Goal: Task Accomplishment & Management: Use online tool/utility

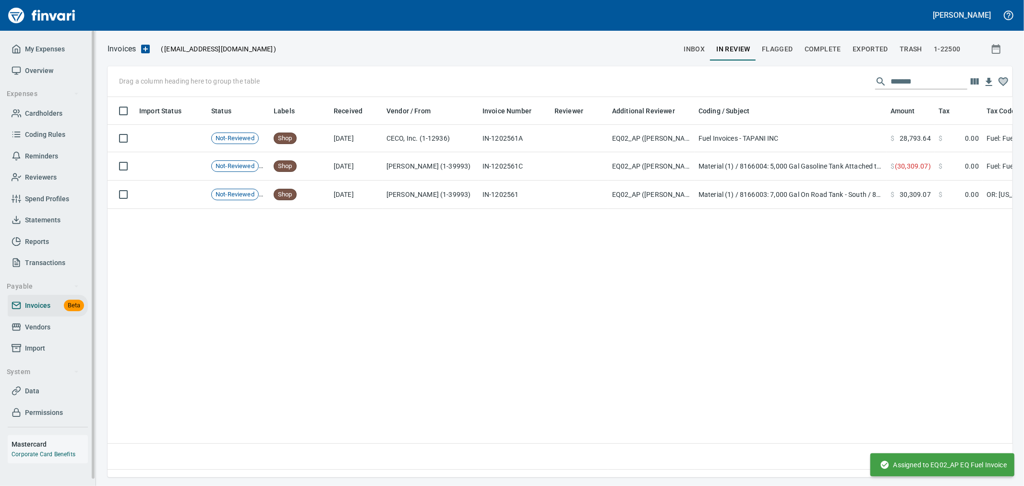
scroll to position [364, 897]
click at [52, 113] on span "Cardholders" at bounding box center [43, 114] width 37 height 12
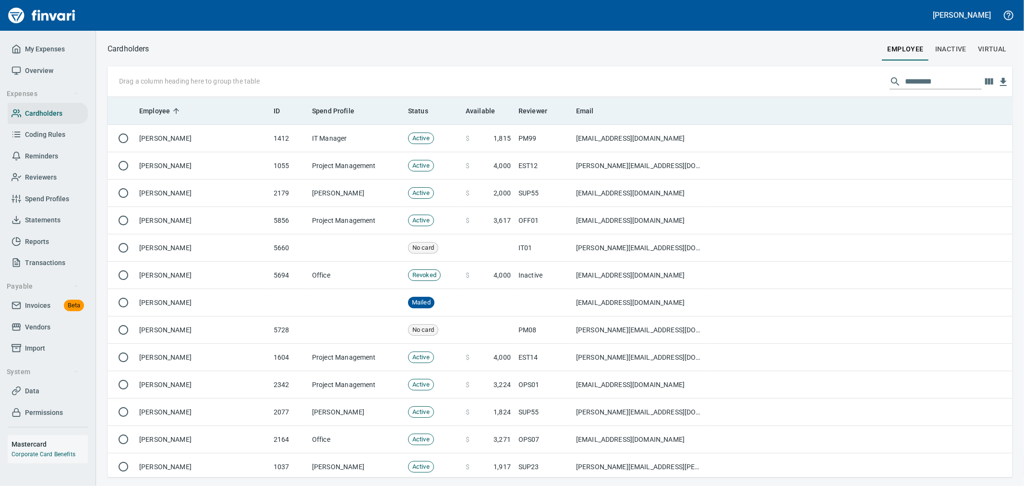
scroll to position [372, 889]
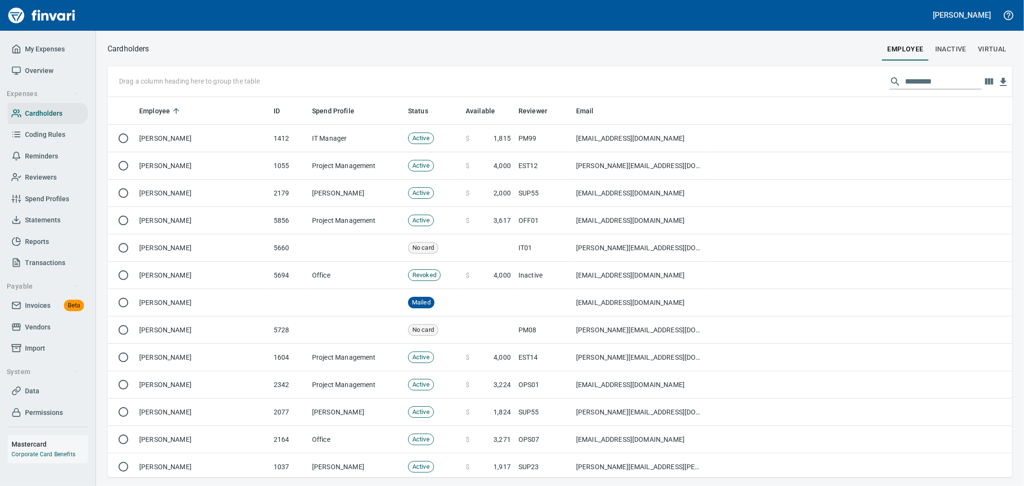
click at [929, 80] on input "text" at bounding box center [943, 81] width 77 height 15
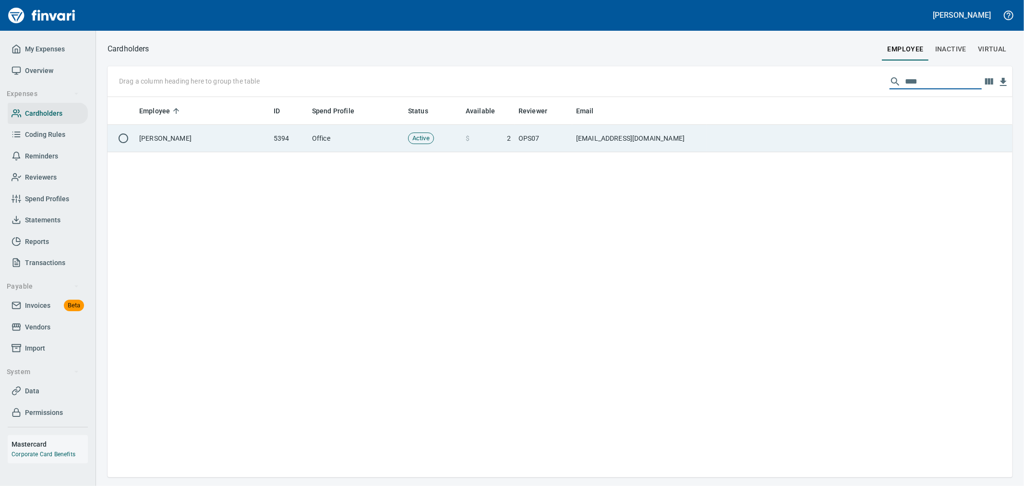
type input "****"
click at [544, 145] on td "OPS07" at bounding box center [544, 138] width 58 height 27
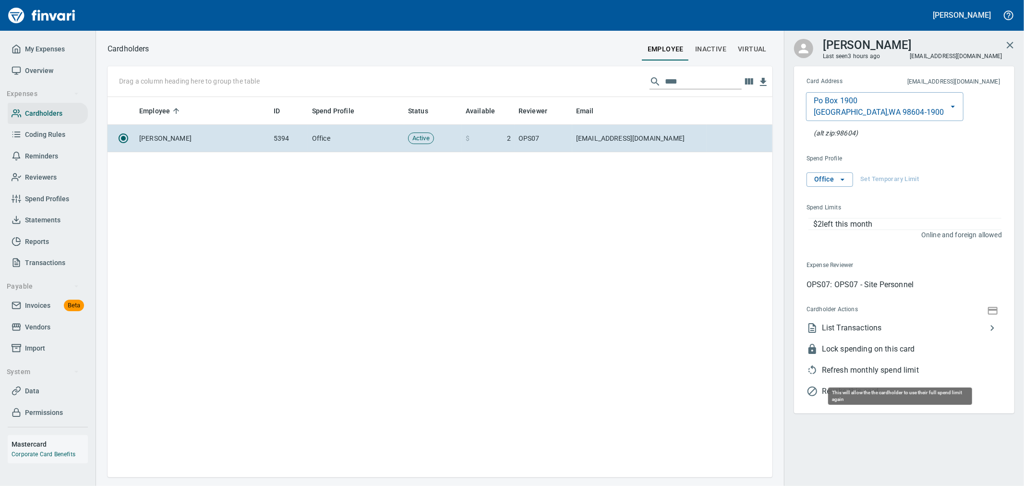
click at [894, 373] on span "Refresh monthly spend limit" at bounding box center [912, 370] width 180 height 12
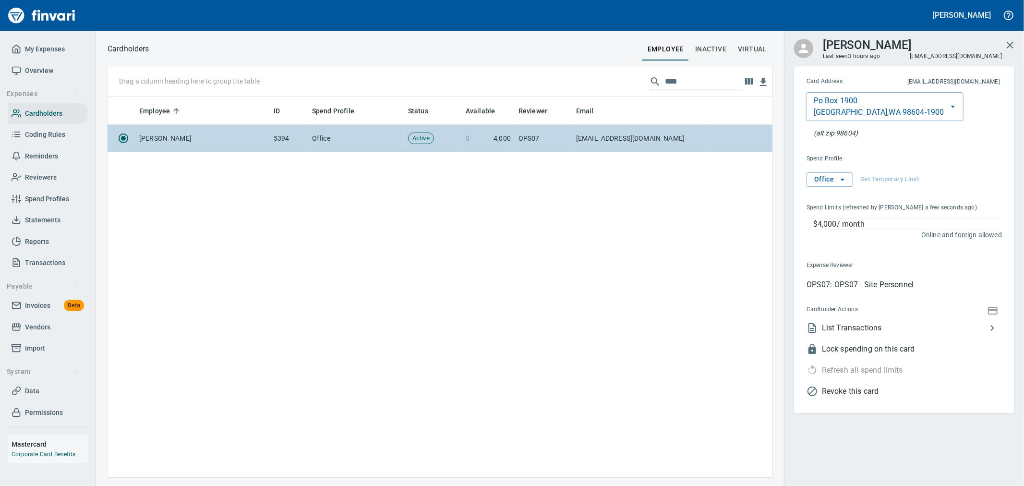
click at [555, 145] on td "OPS07" at bounding box center [544, 138] width 58 height 27
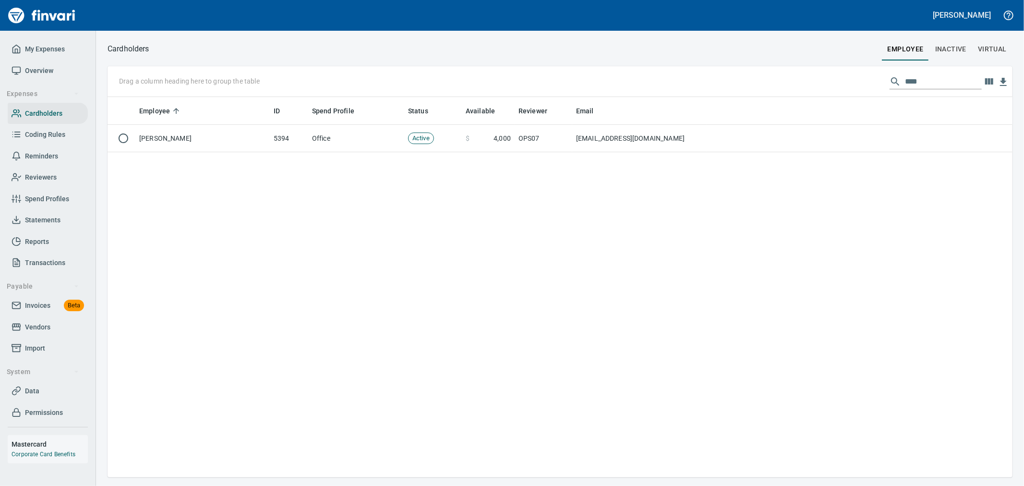
scroll to position [1, 1]
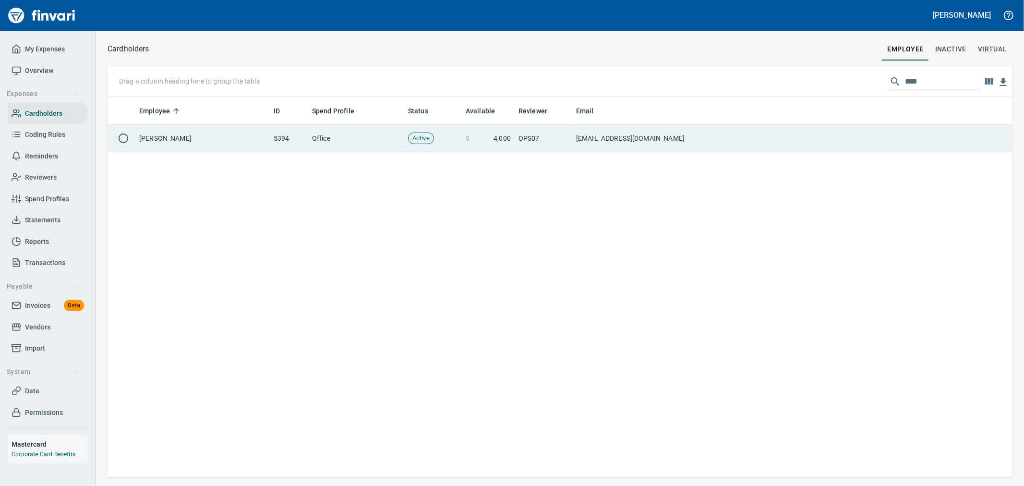
click at [837, 146] on td at bounding box center [860, 138] width 306 height 27
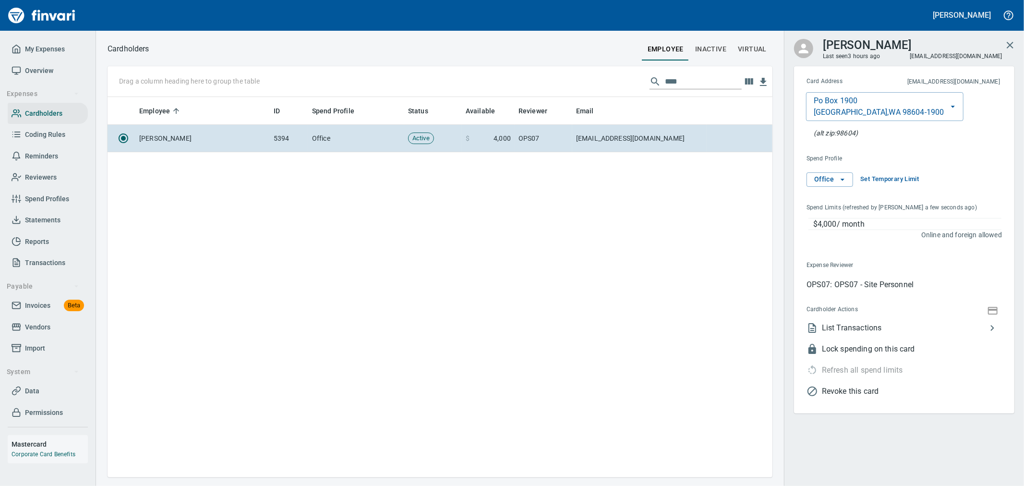
scroll to position [372, 657]
click at [889, 327] on span "List Transactions" at bounding box center [904, 328] width 165 height 12
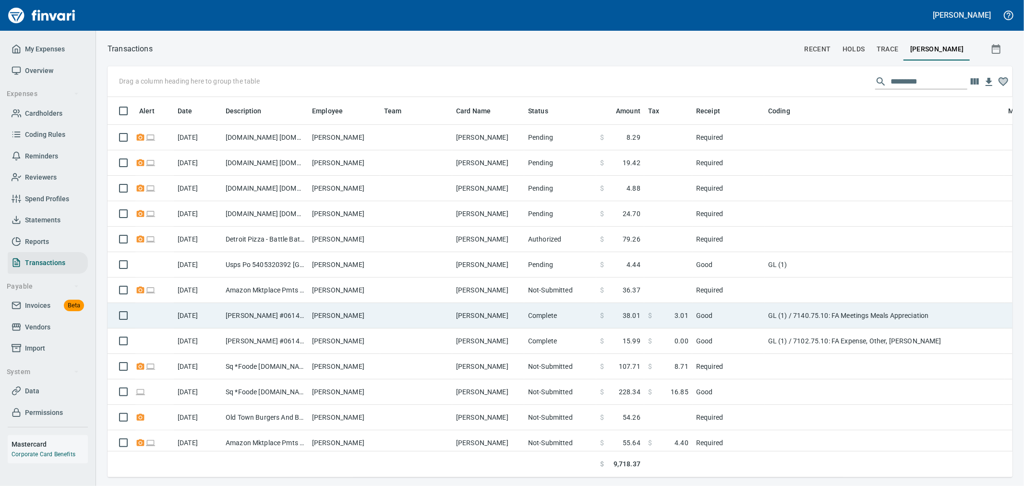
scroll to position [364, 889]
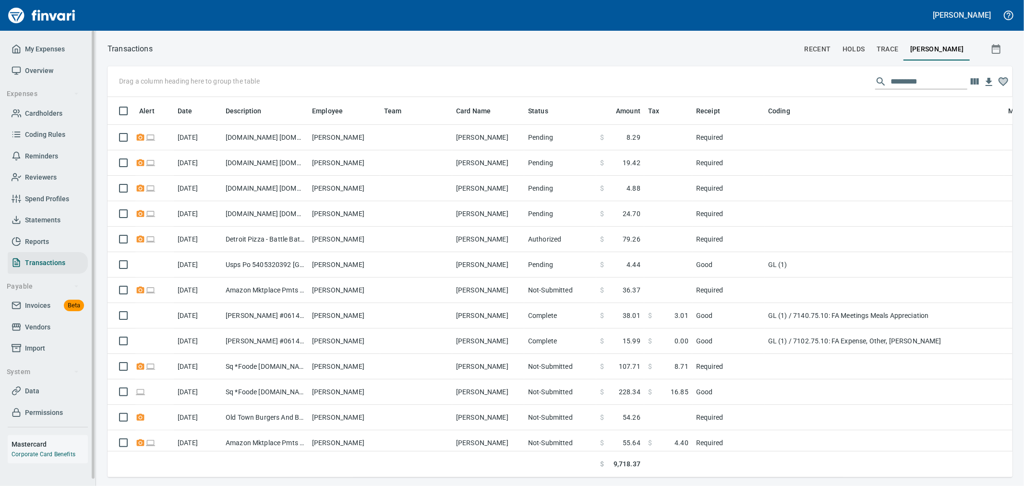
drag, startPoint x: 46, startPoint y: 325, endPoint x: 87, endPoint y: 324, distance: 41.8
click at [46, 325] on span "Vendors" at bounding box center [37, 327] width 25 height 12
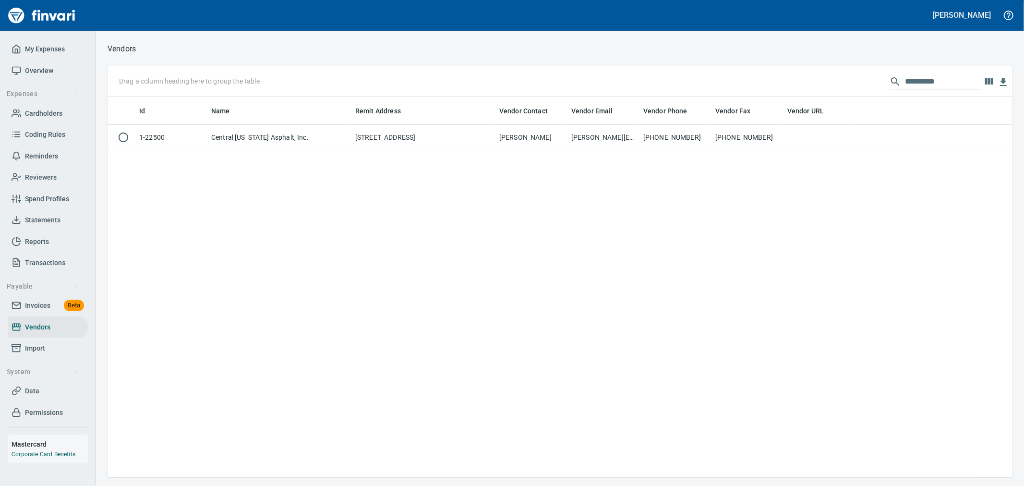
scroll to position [372, 897]
click at [921, 85] on input "**********" at bounding box center [943, 81] width 77 height 15
click at [943, 83] on input "**********" at bounding box center [943, 81] width 77 height 15
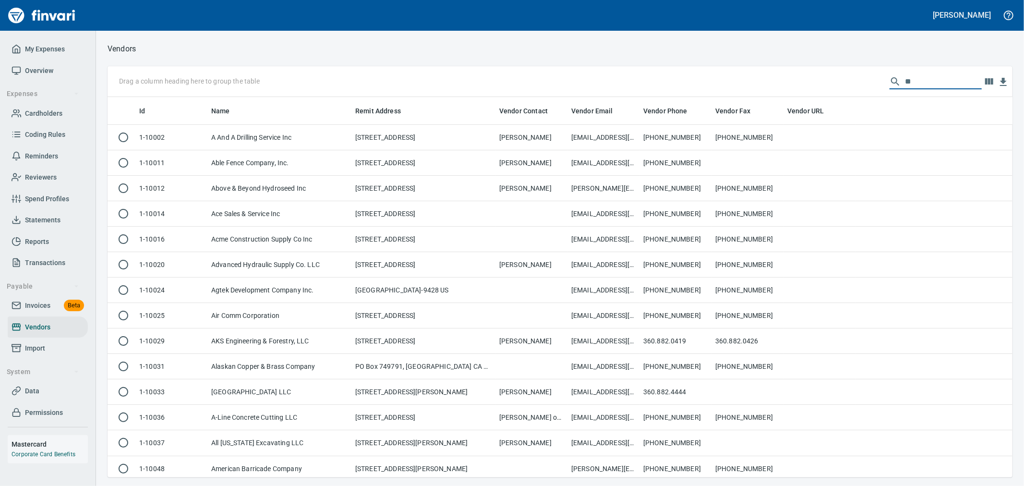
scroll to position [372, 889]
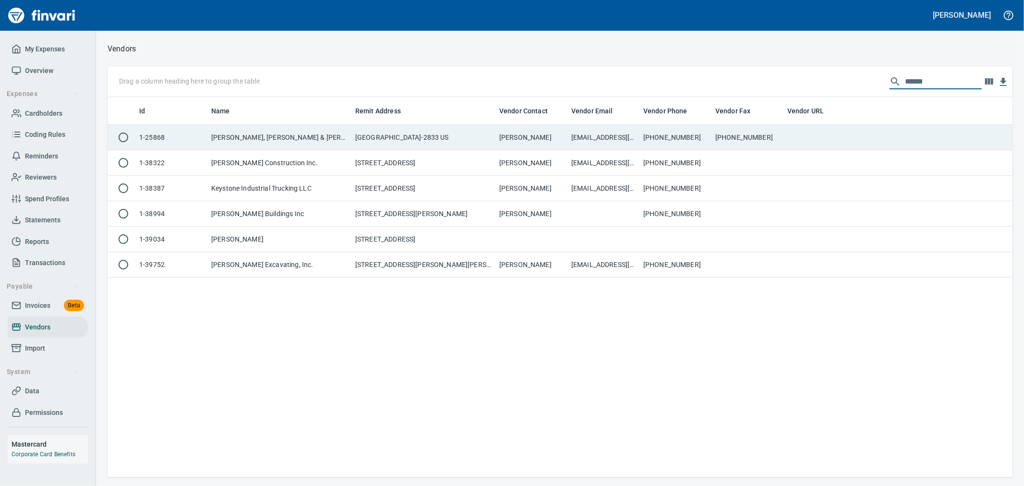
type input "******"
click at [612, 137] on td "[EMAIL_ADDRESS][DOMAIN_NAME]" at bounding box center [604, 137] width 72 height 25
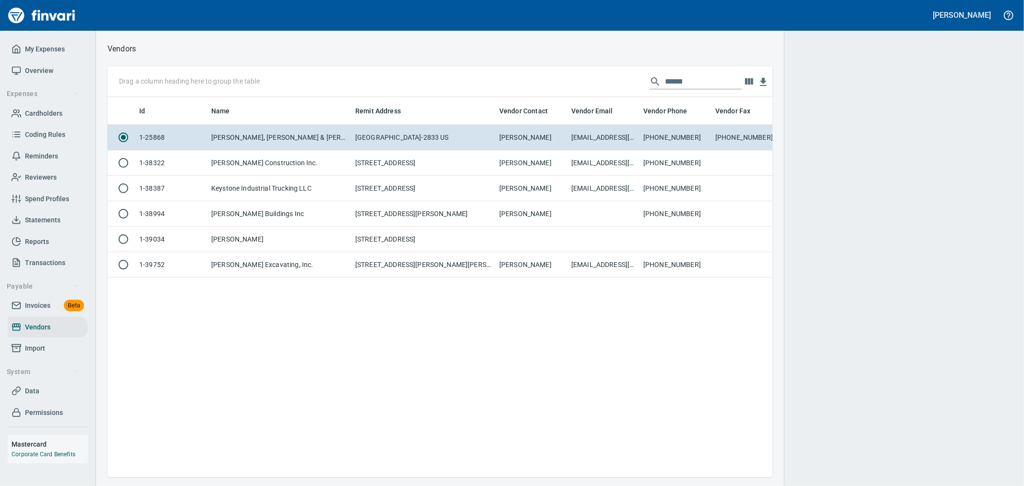
scroll to position [1, 1]
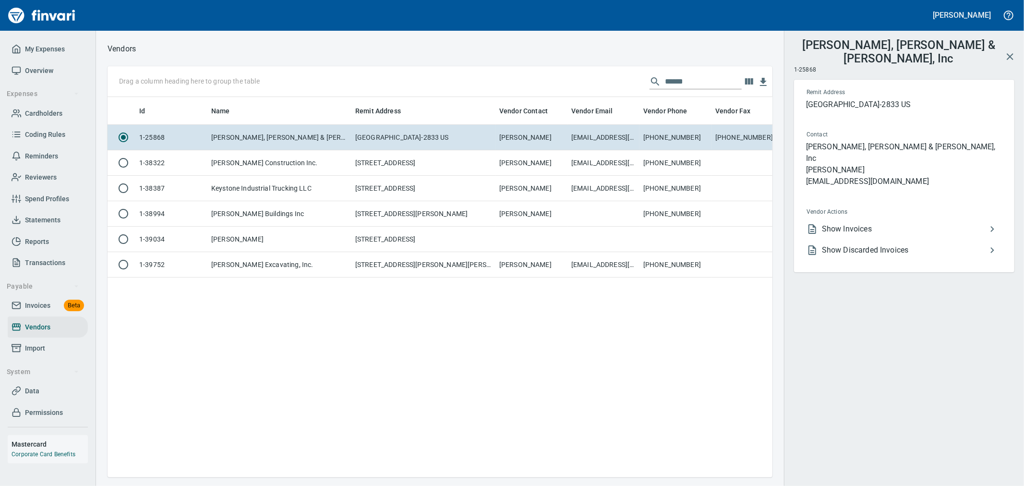
click at [870, 223] on span "Show Invoices" at bounding box center [904, 229] width 165 height 12
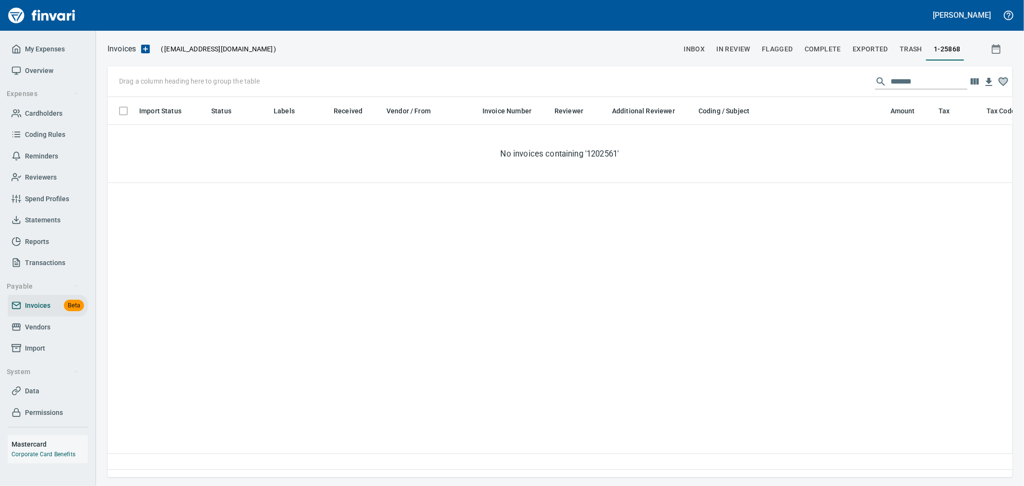
scroll to position [364, 897]
click at [919, 81] on input "*******" at bounding box center [929, 81] width 77 height 15
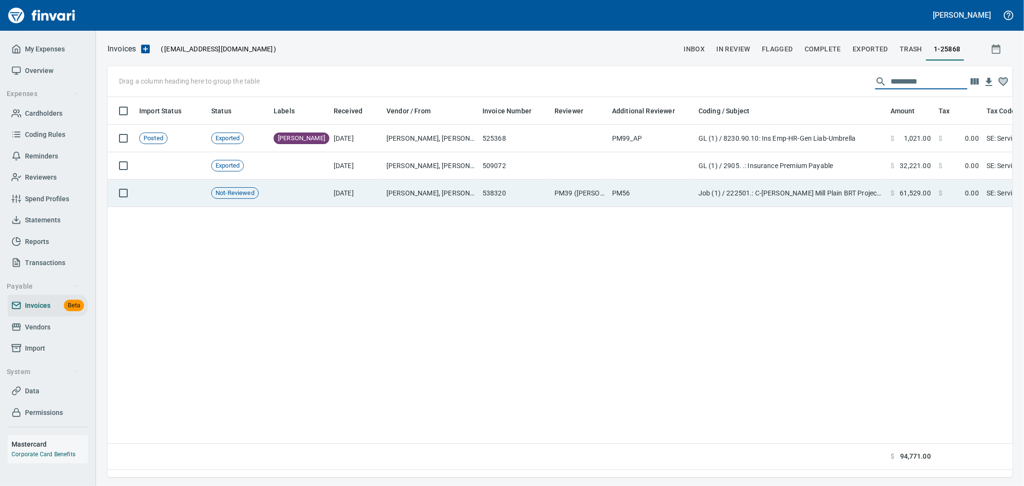
click at [759, 194] on td "Job (1) / 222501.: C-[PERSON_NAME] Mill Plain BRT Project / 1004. . 252: Permit…" at bounding box center [791, 193] width 192 height 27
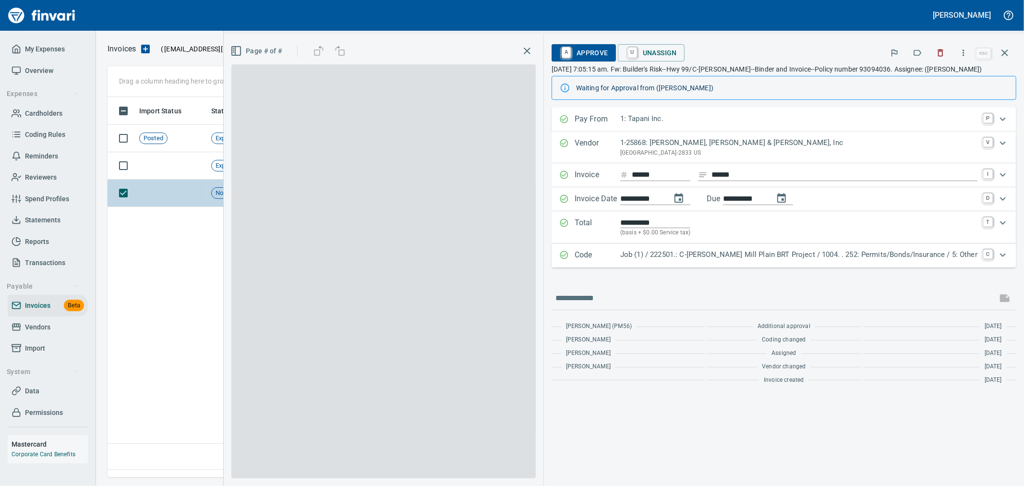
scroll to position [364, 896]
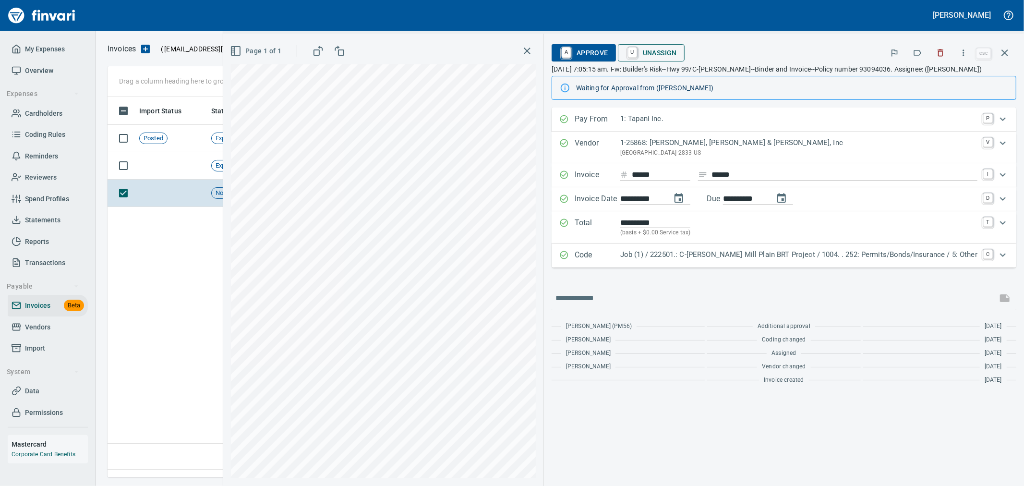
click at [676, 51] on span "U Unassign" at bounding box center [651, 53] width 51 height 16
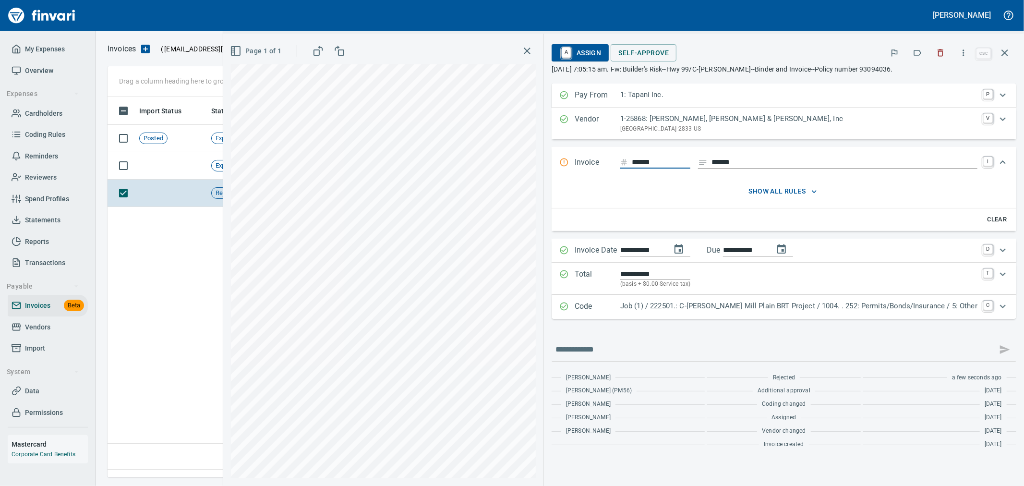
click at [601, 50] on span "A Assign" at bounding box center [580, 53] width 42 height 16
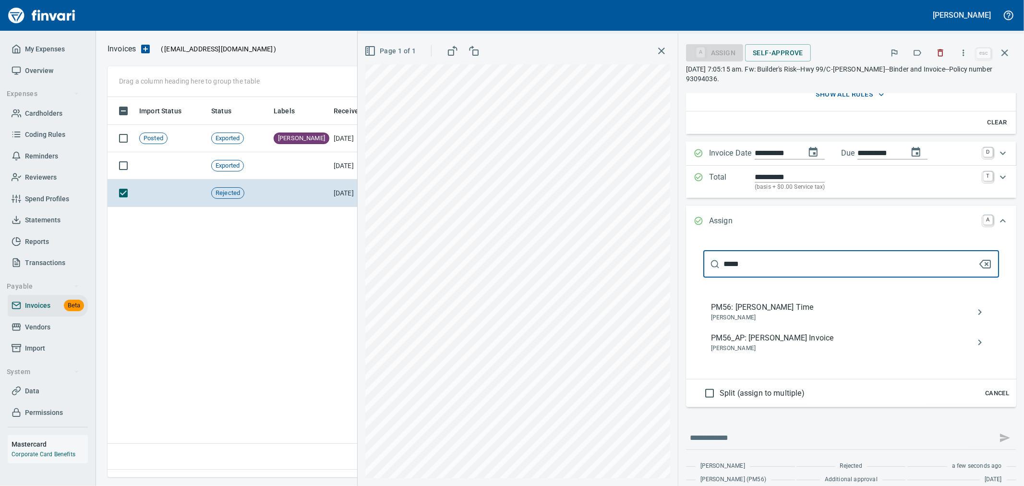
type input "*****"
click at [860, 342] on span "PM56_AP: [PERSON_NAME] Invoice" at bounding box center [843, 338] width 265 height 12
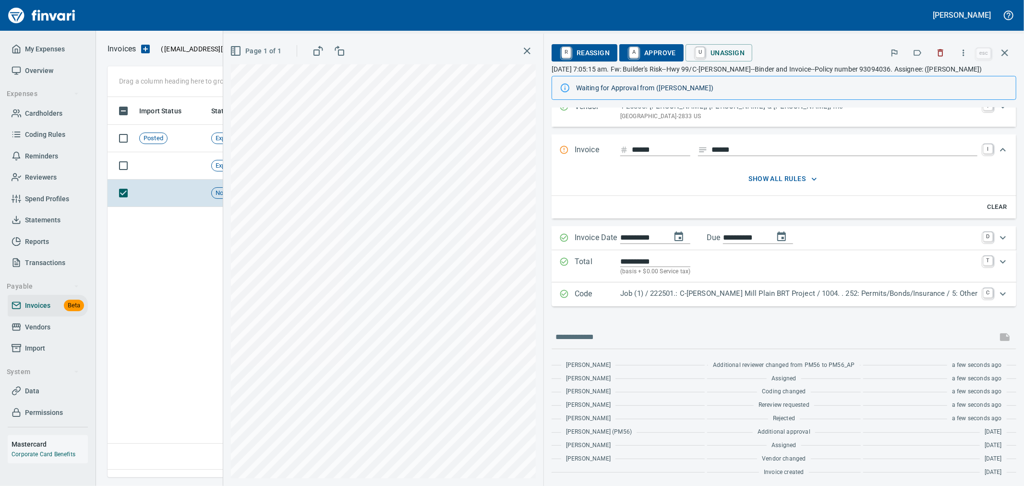
scroll to position [0, 0]
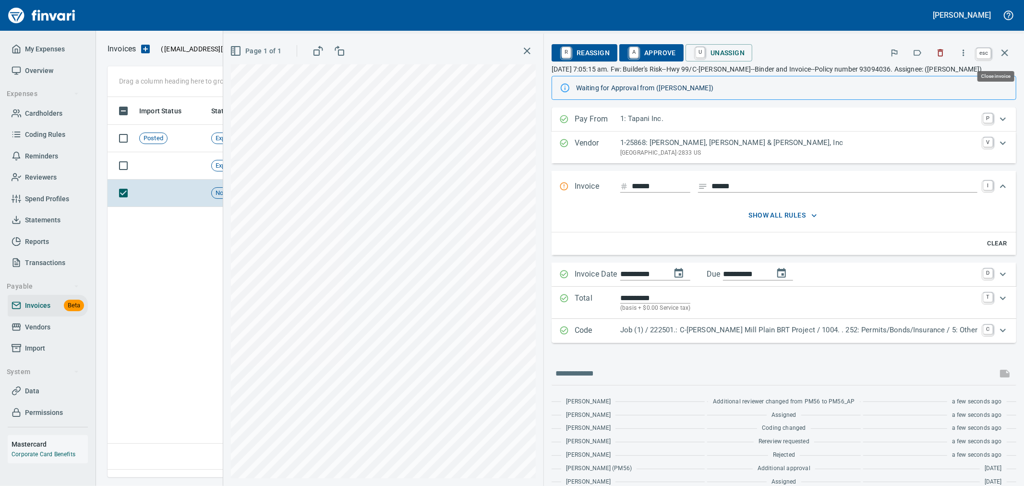
click at [1010, 51] on icon "button" at bounding box center [1005, 53] width 12 height 12
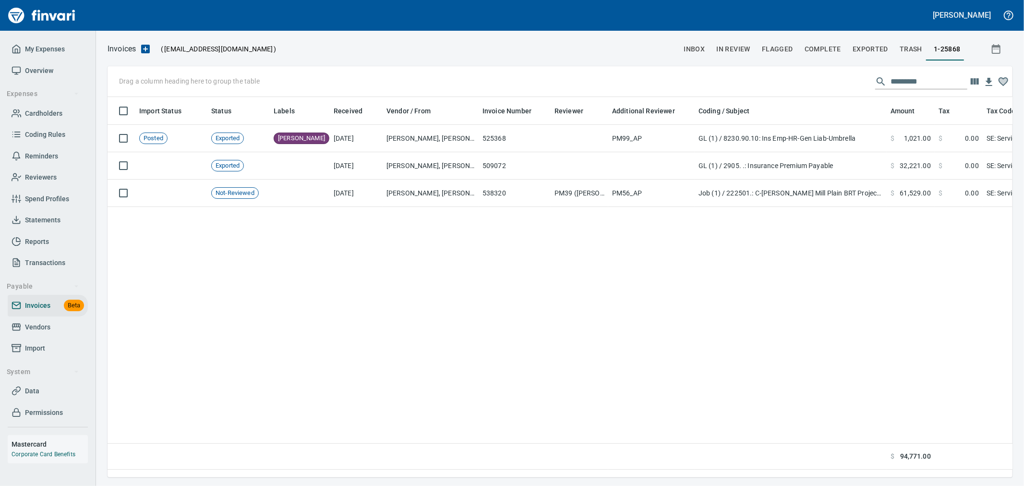
scroll to position [364, 897]
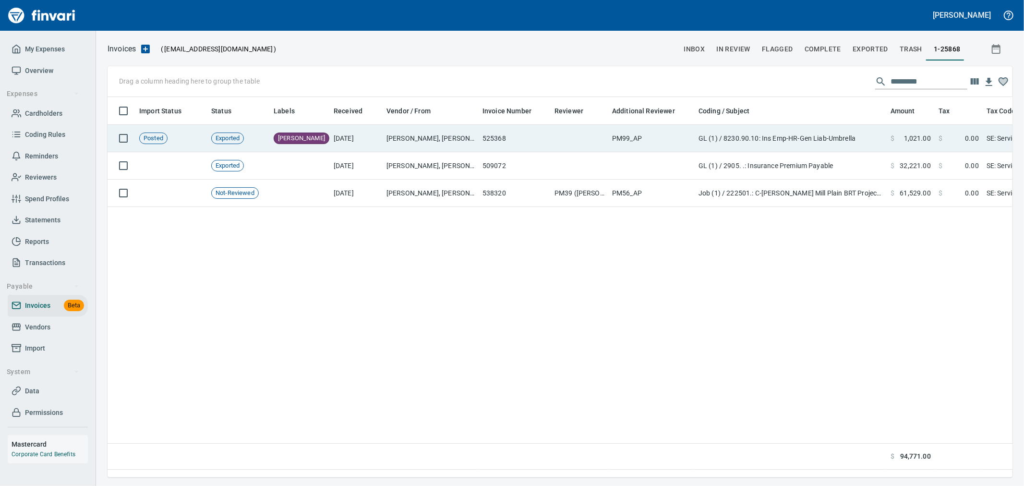
click at [461, 145] on td "[PERSON_NAME], [PERSON_NAME] & [PERSON_NAME], Inc (1-25868)" at bounding box center [431, 138] width 96 height 27
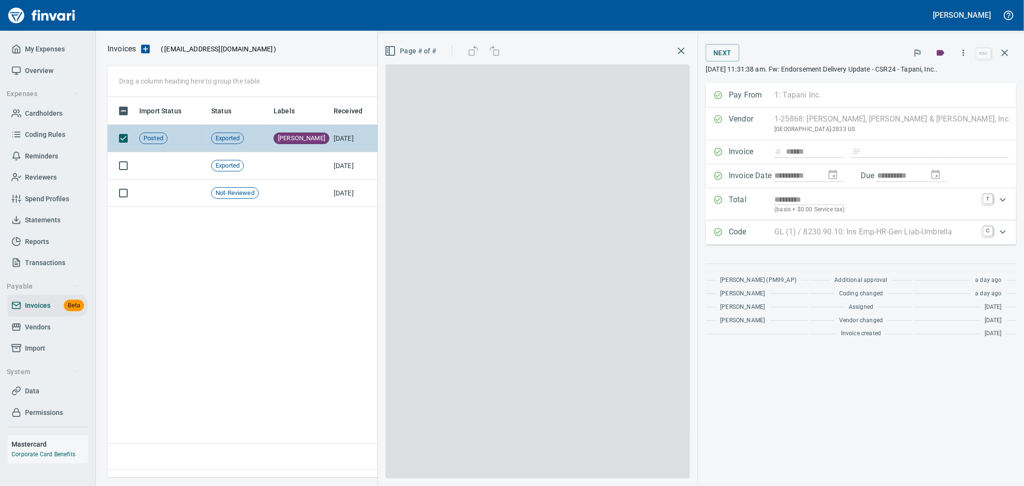
scroll to position [364, 896]
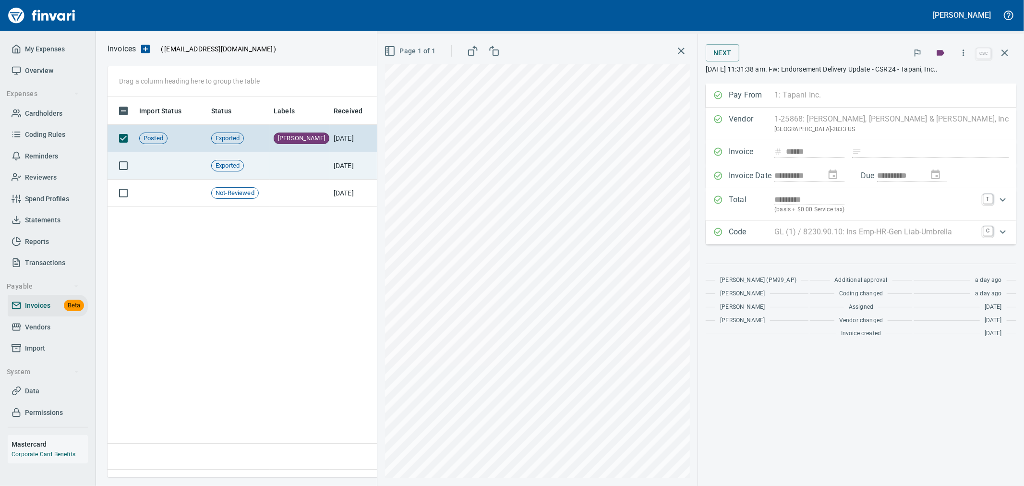
click at [352, 159] on td "[DATE]" at bounding box center [356, 165] width 53 height 27
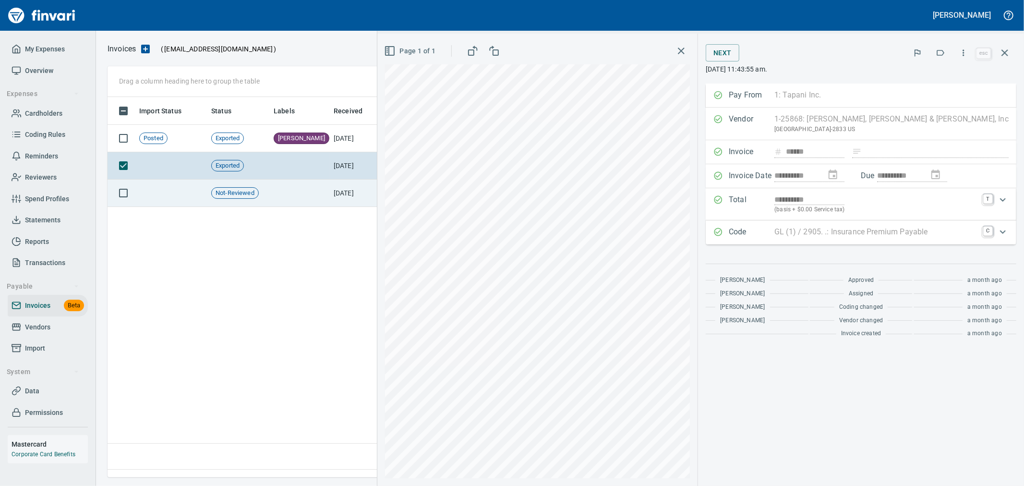
click at [351, 191] on td "[DATE]" at bounding box center [356, 193] width 53 height 27
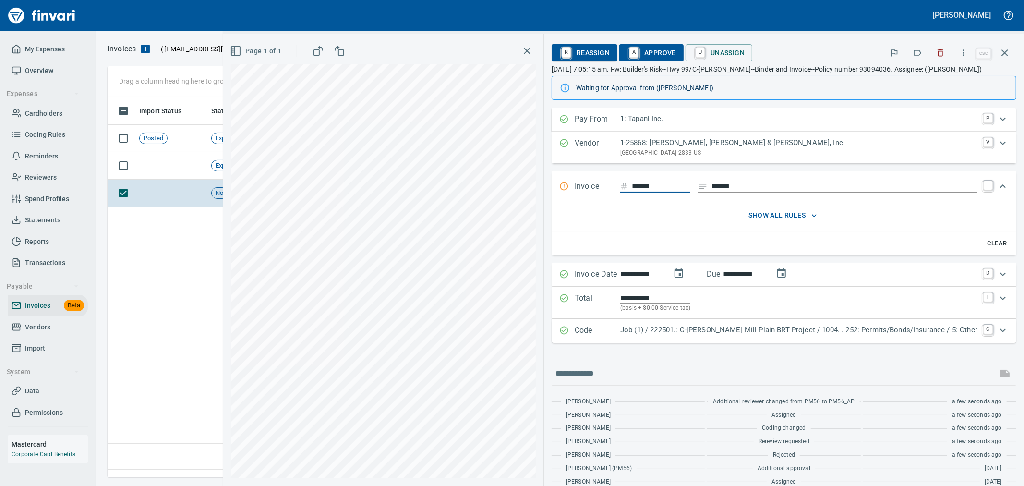
scroll to position [364, 896]
click at [796, 219] on span "show all rules" at bounding box center [783, 215] width 409 height 12
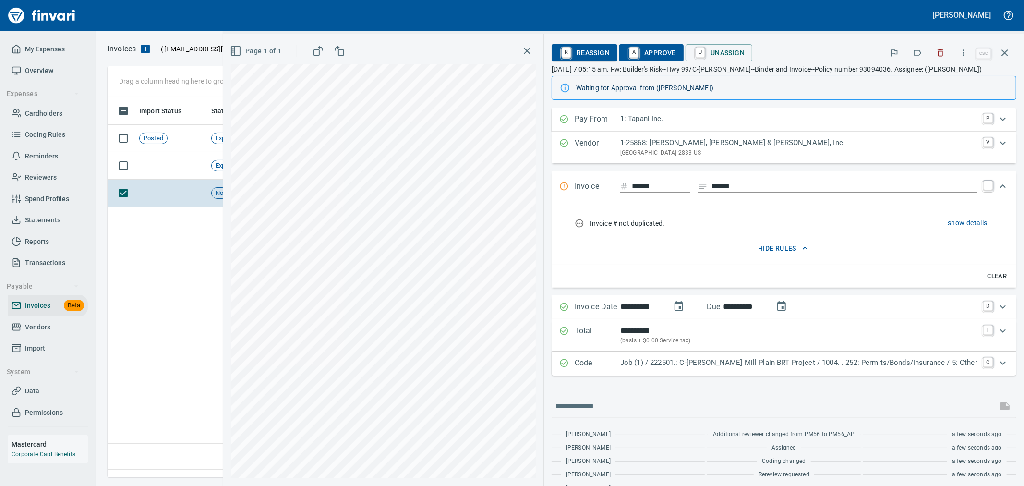
click at [800, 249] on span "hide rules" at bounding box center [783, 248] width 409 height 12
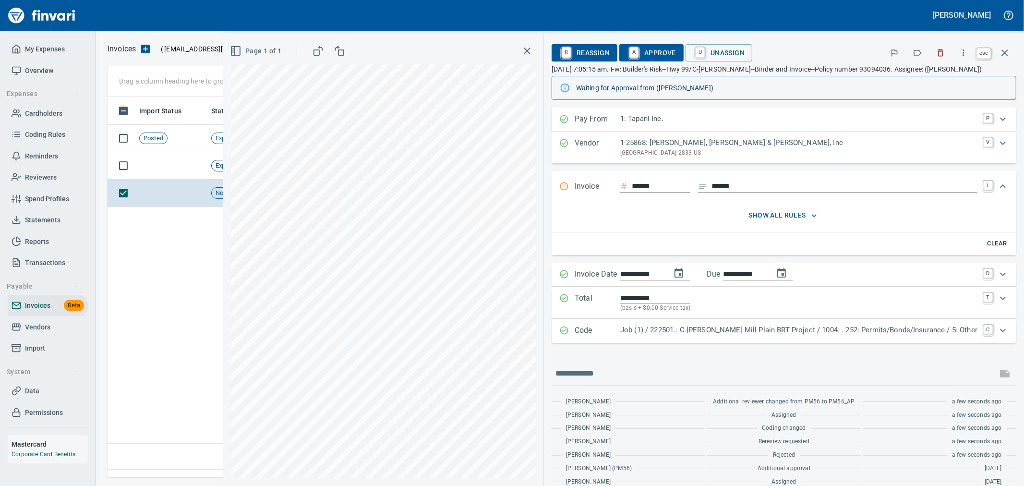
click at [1009, 54] on icon "button" at bounding box center [1005, 53] width 12 height 12
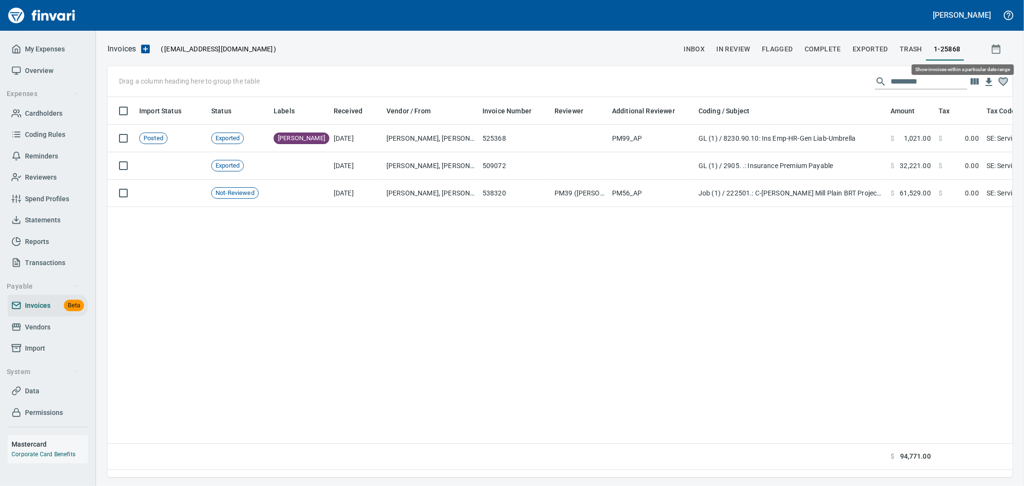
scroll to position [364, 896]
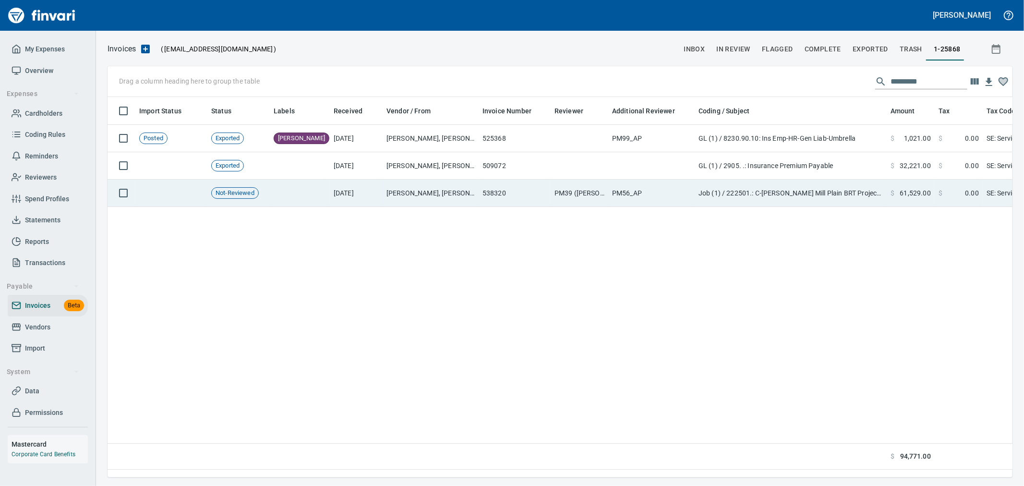
drag, startPoint x: 512, startPoint y: 191, endPoint x: 519, endPoint y: 194, distance: 7.5
click at [512, 191] on td "538320" at bounding box center [515, 193] width 72 height 27
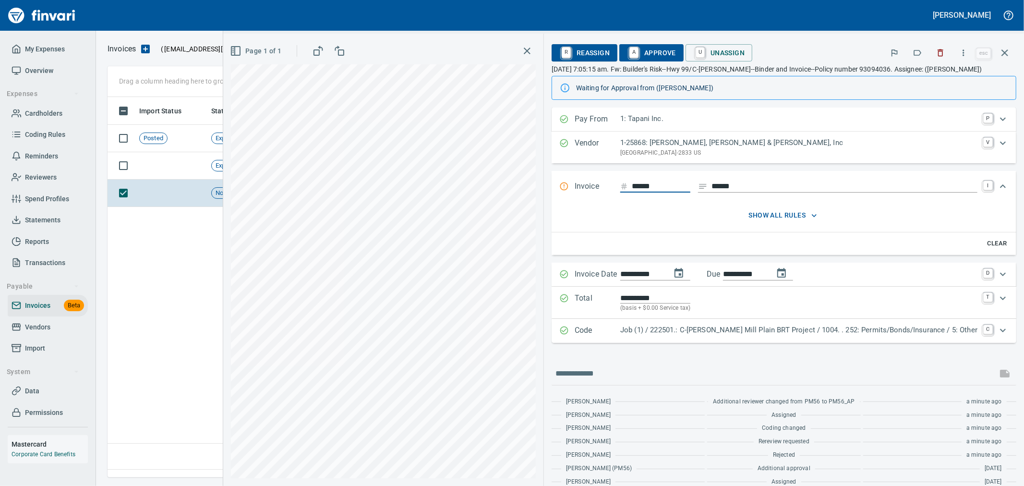
click at [720, 335] on p "Job (1) / 222501.: C-[PERSON_NAME] Mill Plain BRT Project / 1004. . 252: Permit…" at bounding box center [798, 330] width 357 height 11
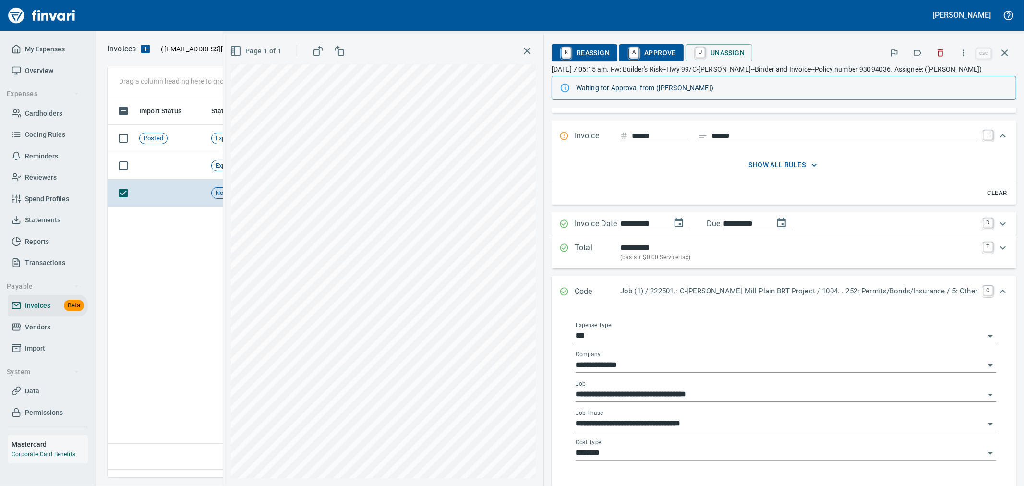
scroll to position [107, 0]
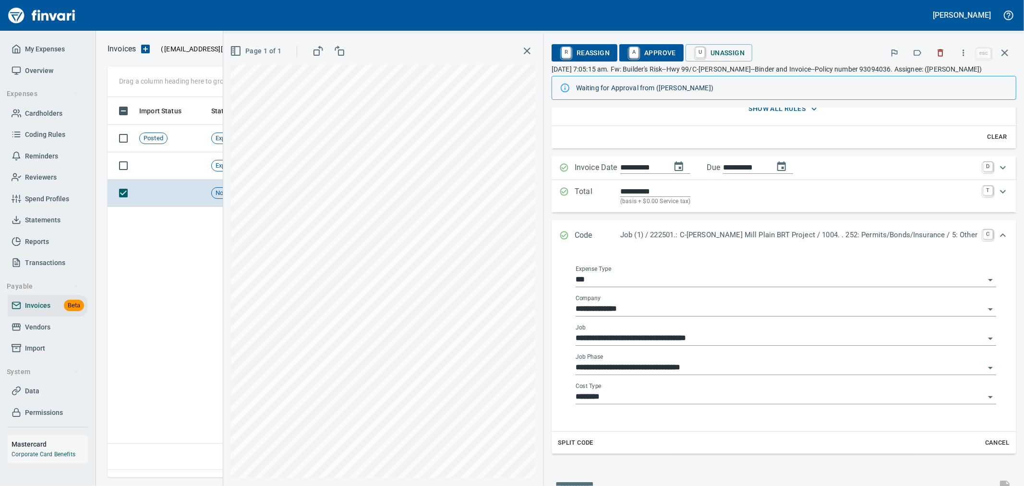
click at [683, 348] on div "**********" at bounding box center [786, 338] width 421 height 29
click at [690, 337] on input "**********" at bounding box center [780, 338] width 409 height 13
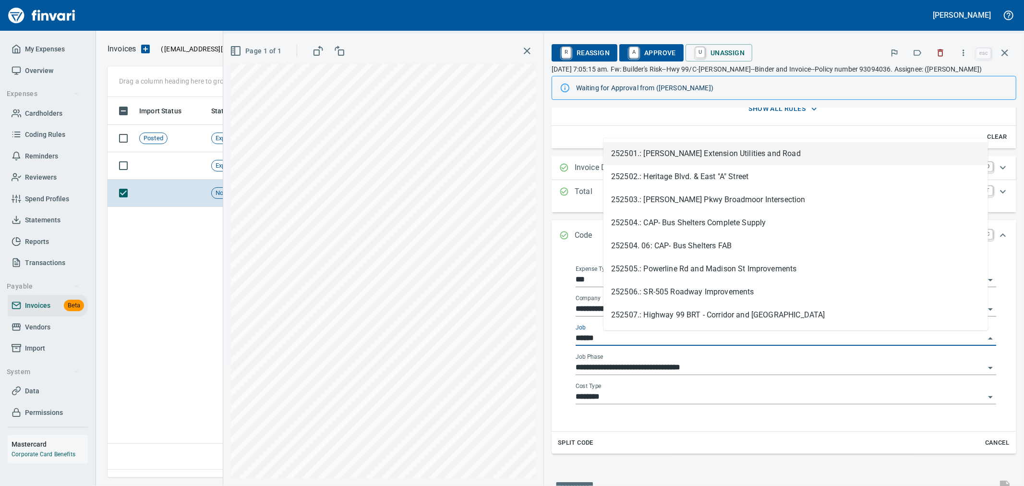
scroll to position [364, 896]
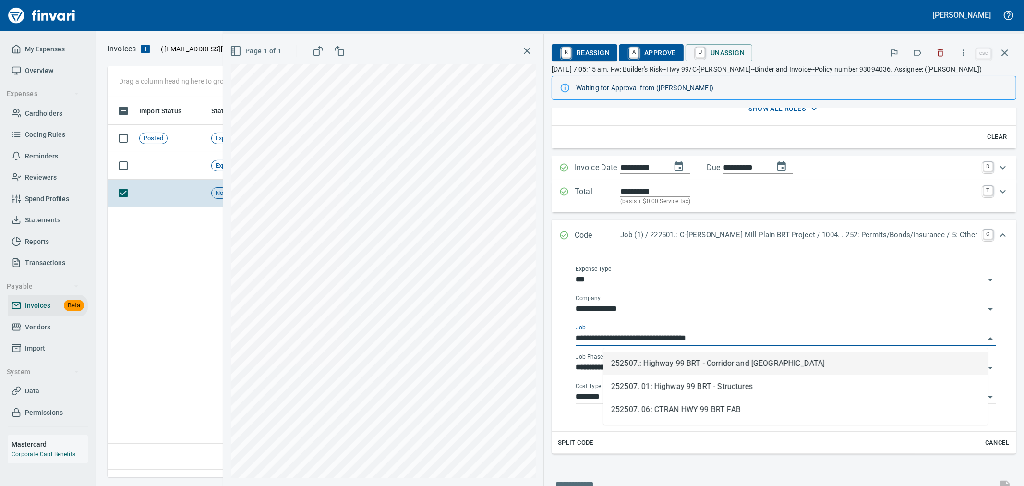
type input "**********"
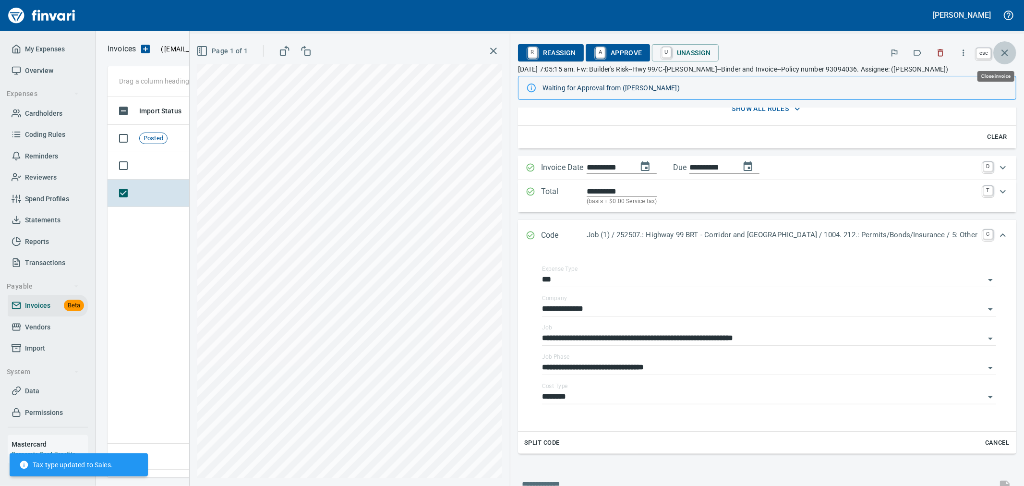
click at [1004, 51] on icon "button" at bounding box center [1005, 52] width 7 height 7
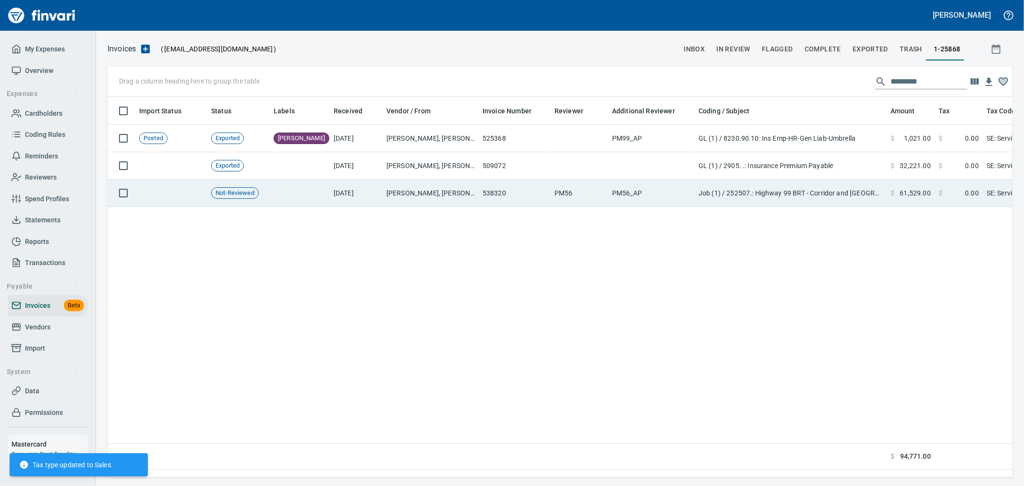
scroll to position [364, 897]
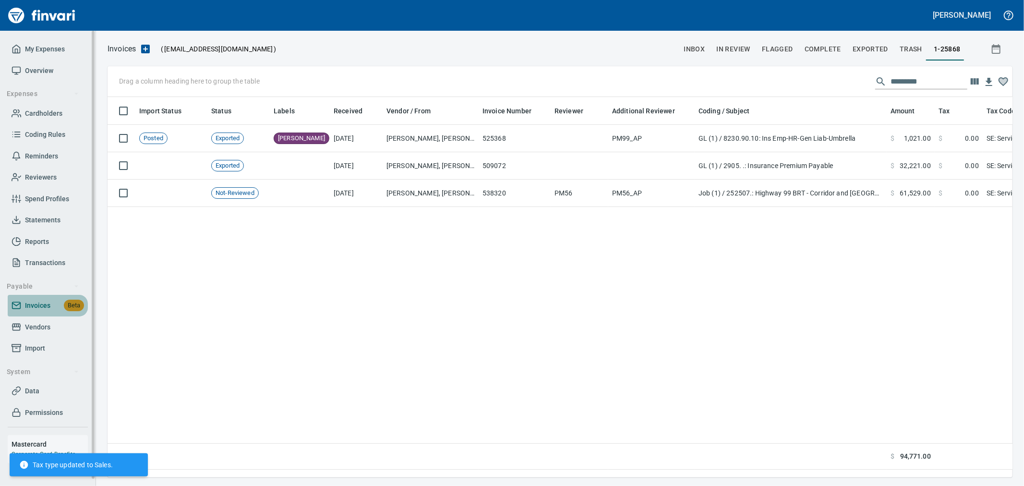
click at [43, 300] on span "Invoices" at bounding box center [37, 306] width 25 height 12
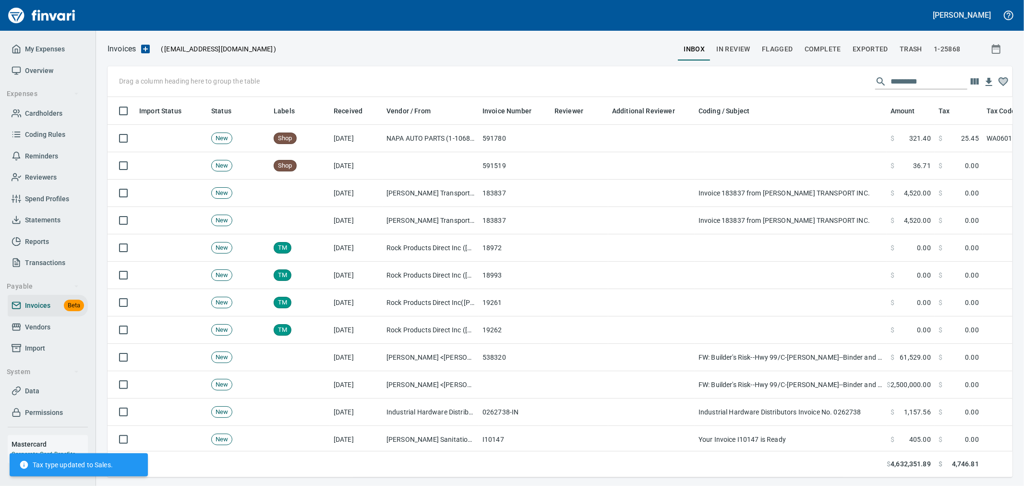
scroll to position [364, 889]
click at [736, 48] on span "In Review" at bounding box center [733, 49] width 34 height 12
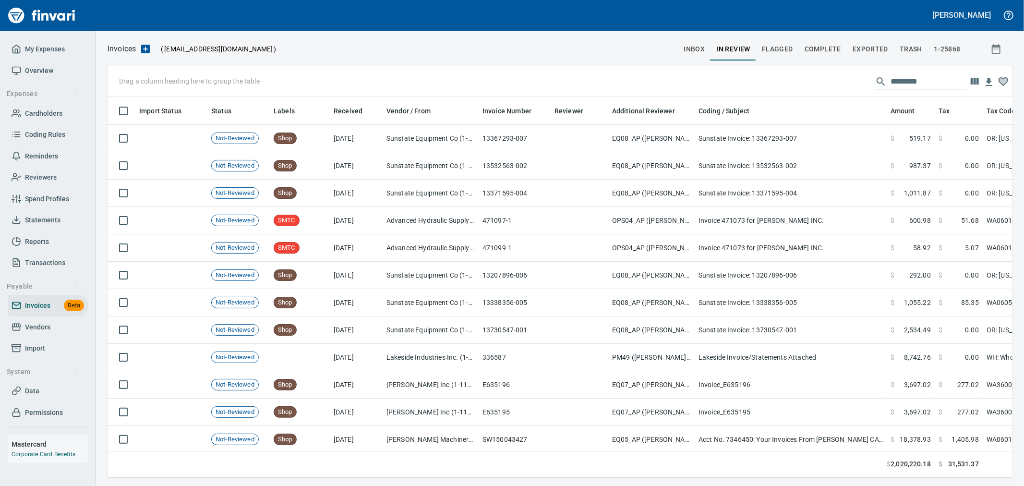
click at [903, 88] on input "text" at bounding box center [929, 81] width 77 height 15
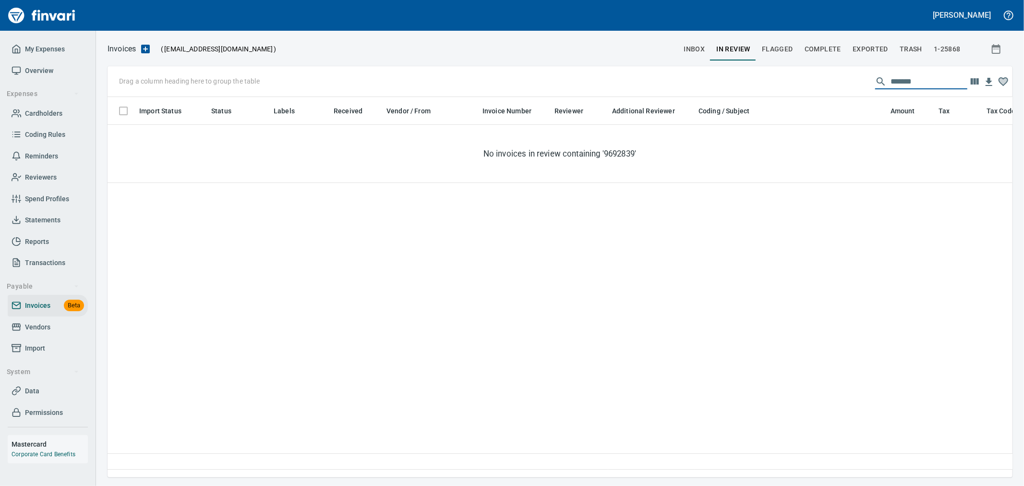
type input "********"
click at [689, 45] on span "inbox" at bounding box center [694, 49] width 21 height 12
